Goal: Information Seeking & Learning: Understand process/instructions

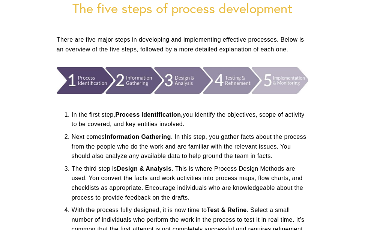
scroll to position [85, 0]
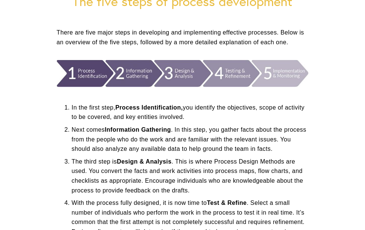
drag, startPoint x: 369, startPoint y: 19, endPoint x: 362, endPoint y: 28, distance: 11.5
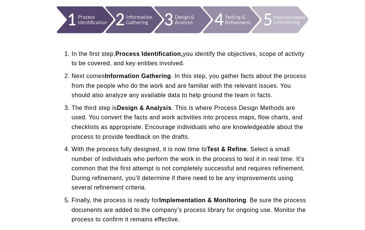
scroll to position [114, 0]
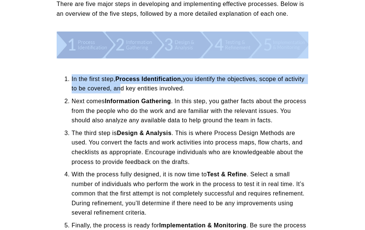
drag, startPoint x: 69, startPoint y: 44, endPoint x: 138, endPoint y: 94, distance: 85.9
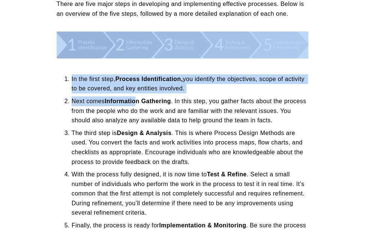
click at [61, 65] on div "In the first step, Process Identification, you identify the objectives, scope o…" at bounding box center [182, 162] width 264 height 194
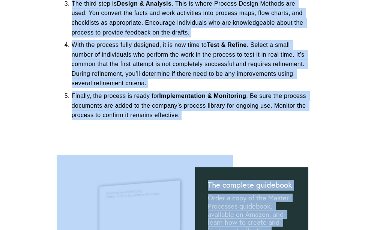
scroll to position [321, 0]
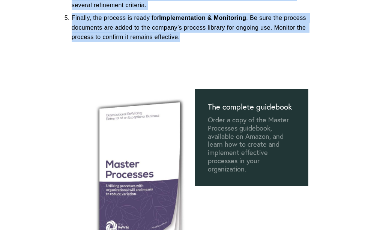
drag, startPoint x: 69, startPoint y: 77, endPoint x: 216, endPoint y: 46, distance: 149.7
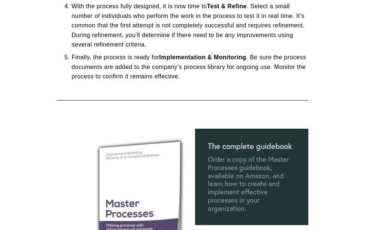
scroll to position [263, 0]
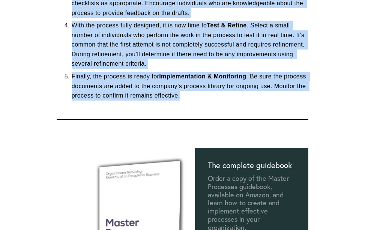
drag, startPoint x: 72, startPoint y: 70, endPoint x: 224, endPoint y: 96, distance: 154.8
click at [224, 96] on ol "In the first step, Process Identification, you identify the objectives, scope o…" at bounding box center [182, 12] width 251 height 175
copy ol "Lo ips dolor sita, Consect Adipiscingelit, sed doeiusmo tem incididunt, utlab e…"
